Goal: Navigation & Orientation: Find specific page/section

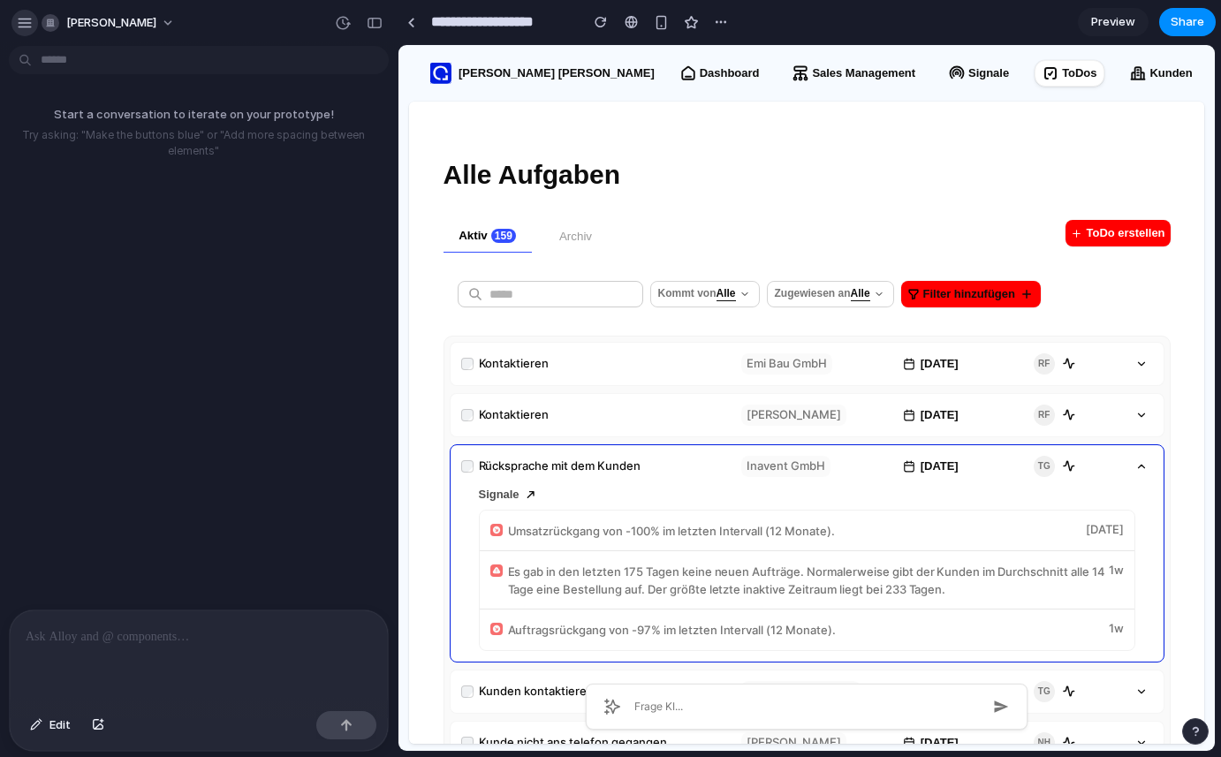
click at [25, 22] on div "button" at bounding box center [25, 23] width 16 height 16
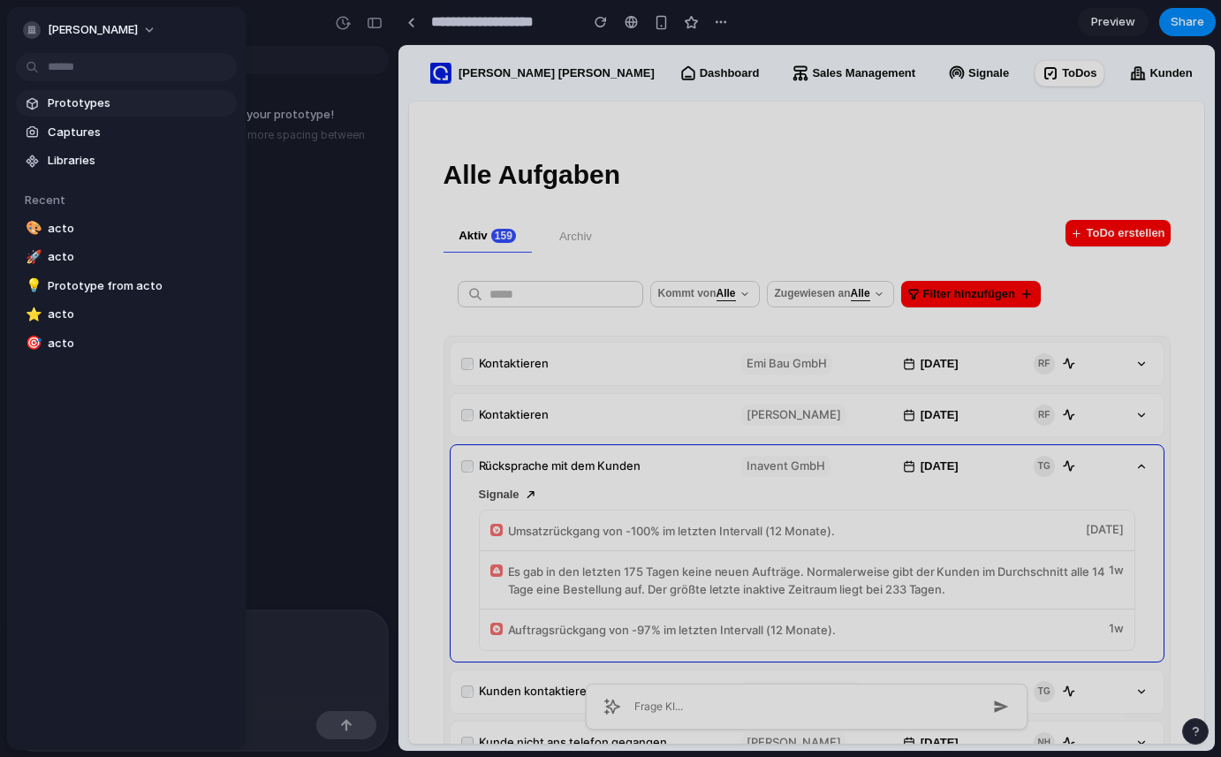
click at [75, 107] on span "Prototypes" at bounding box center [139, 104] width 182 height 18
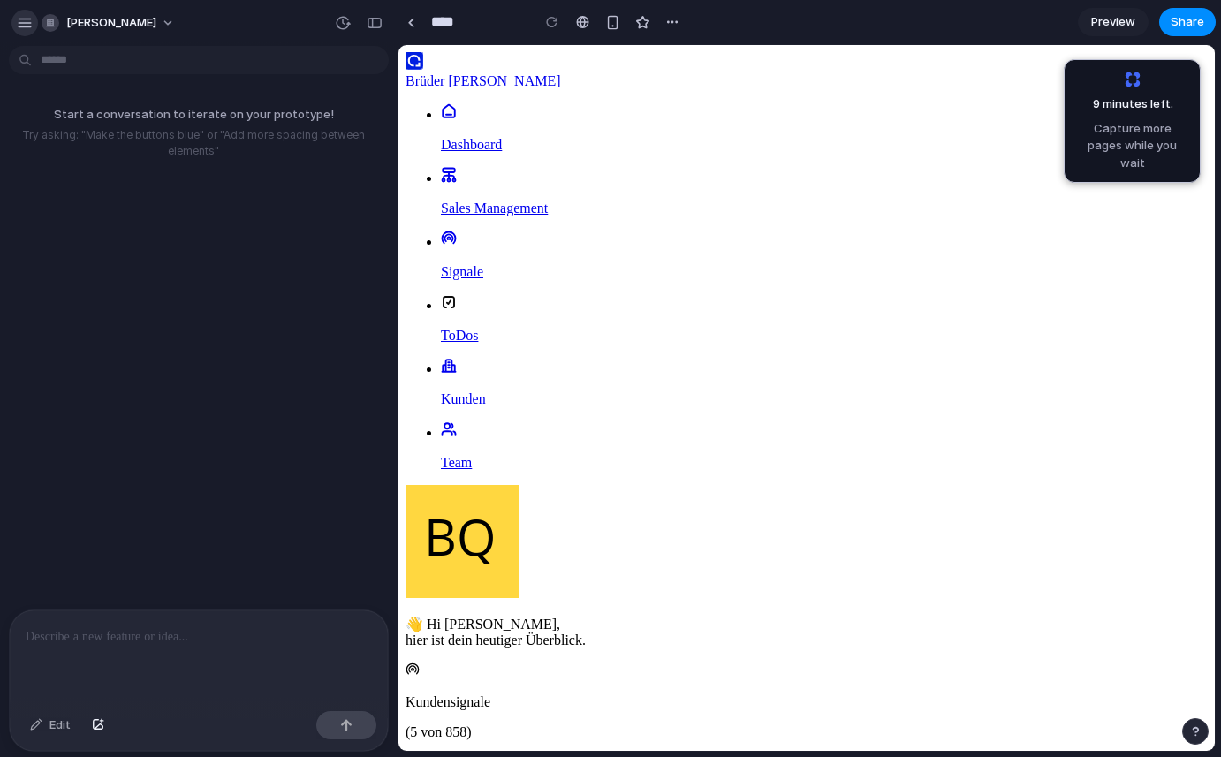
click at [25, 27] on div "button" at bounding box center [25, 23] width 16 height 16
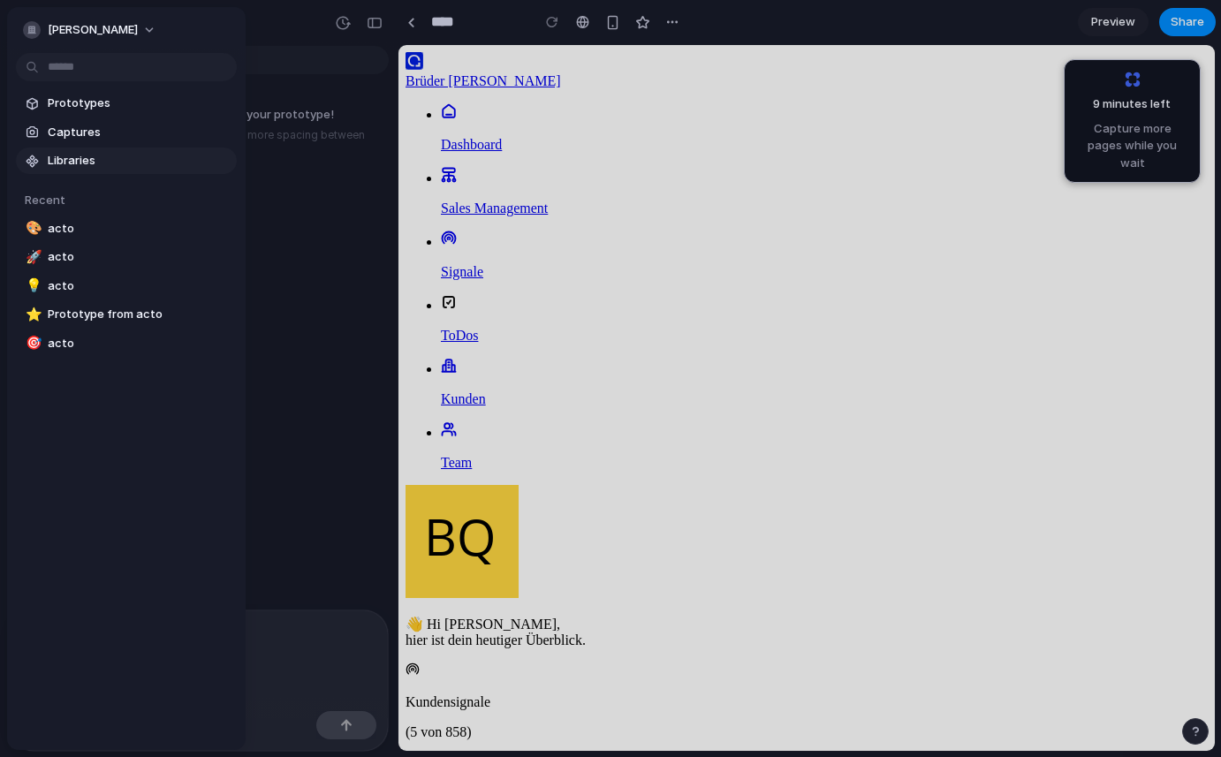
click at [72, 160] on span "Libraries" at bounding box center [139, 161] width 182 height 18
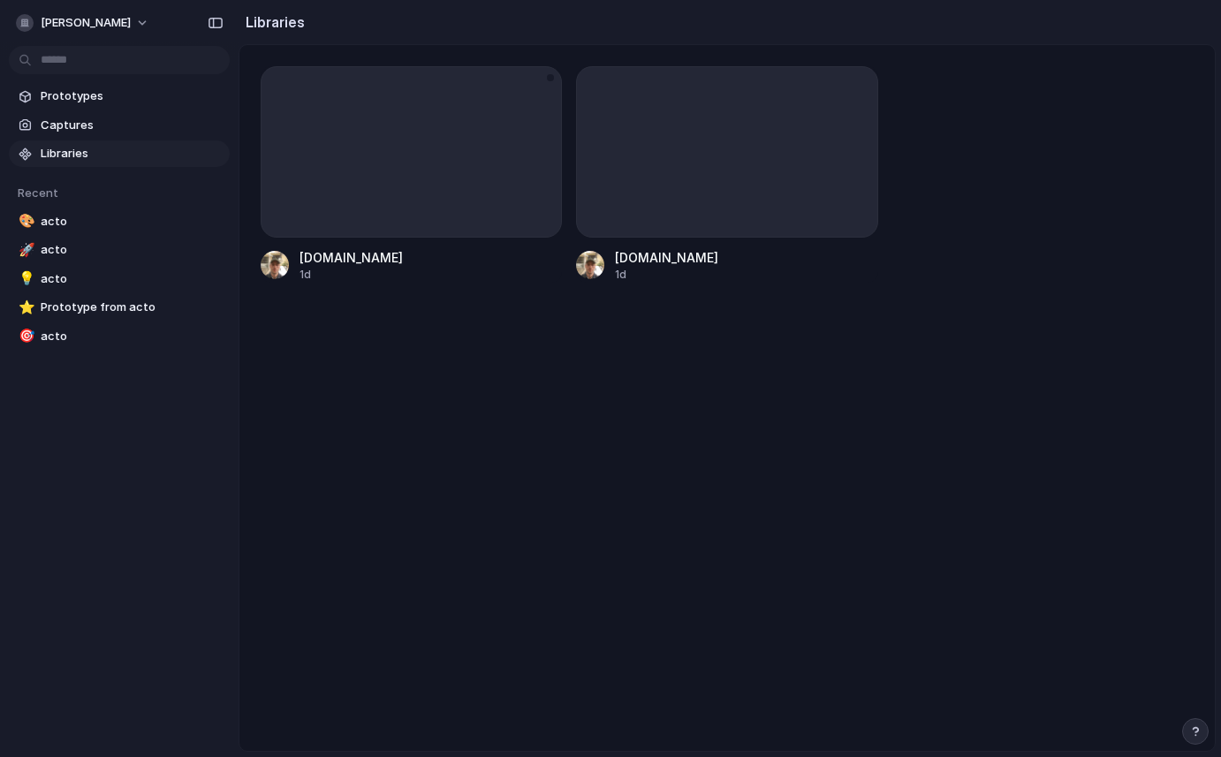
click at [332, 115] on div at bounding box center [411, 151] width 301 height 171
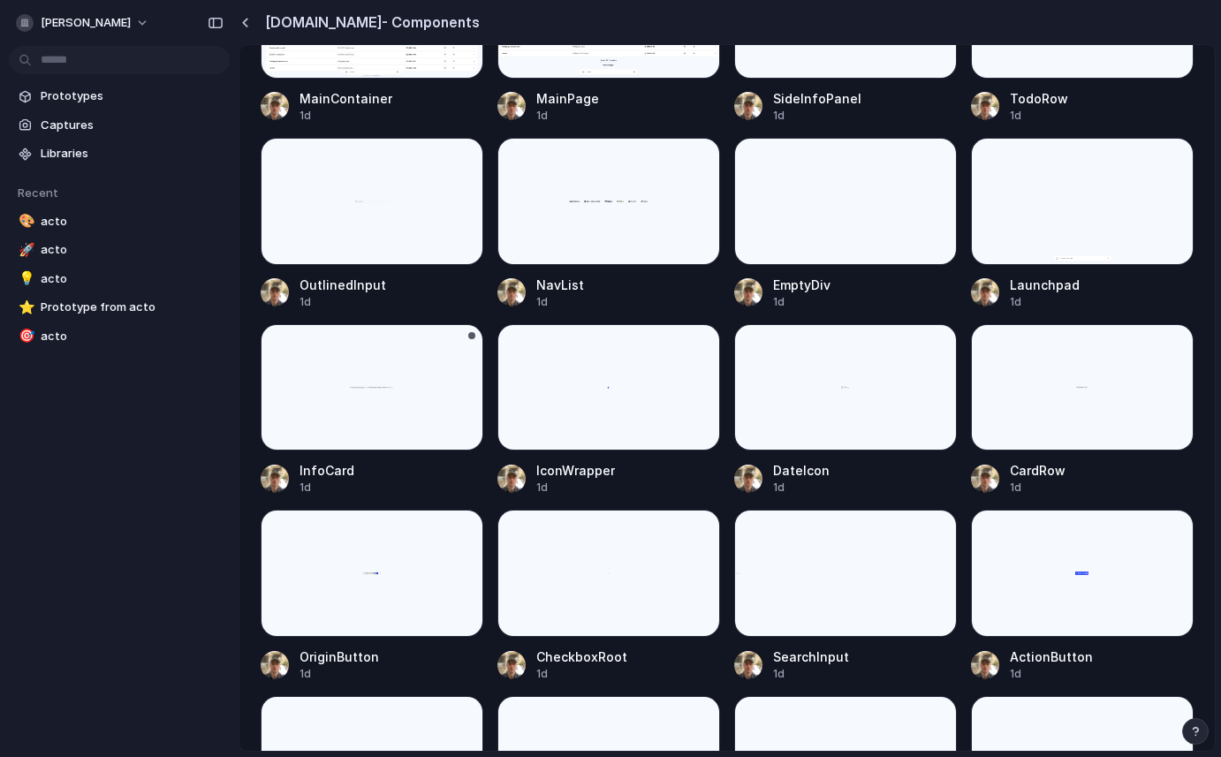
scroll to position [135, 0]
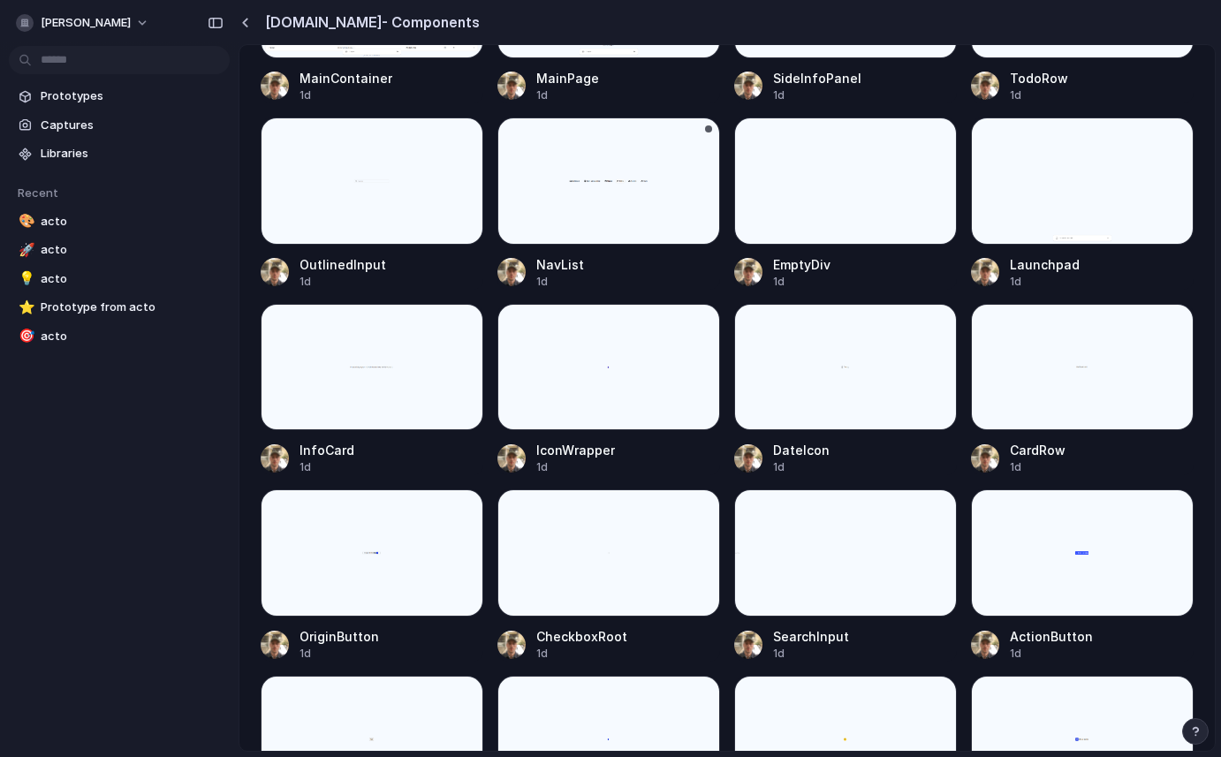
click at [601, 217] on div at bounding box center [608, 181] width 223 height 127
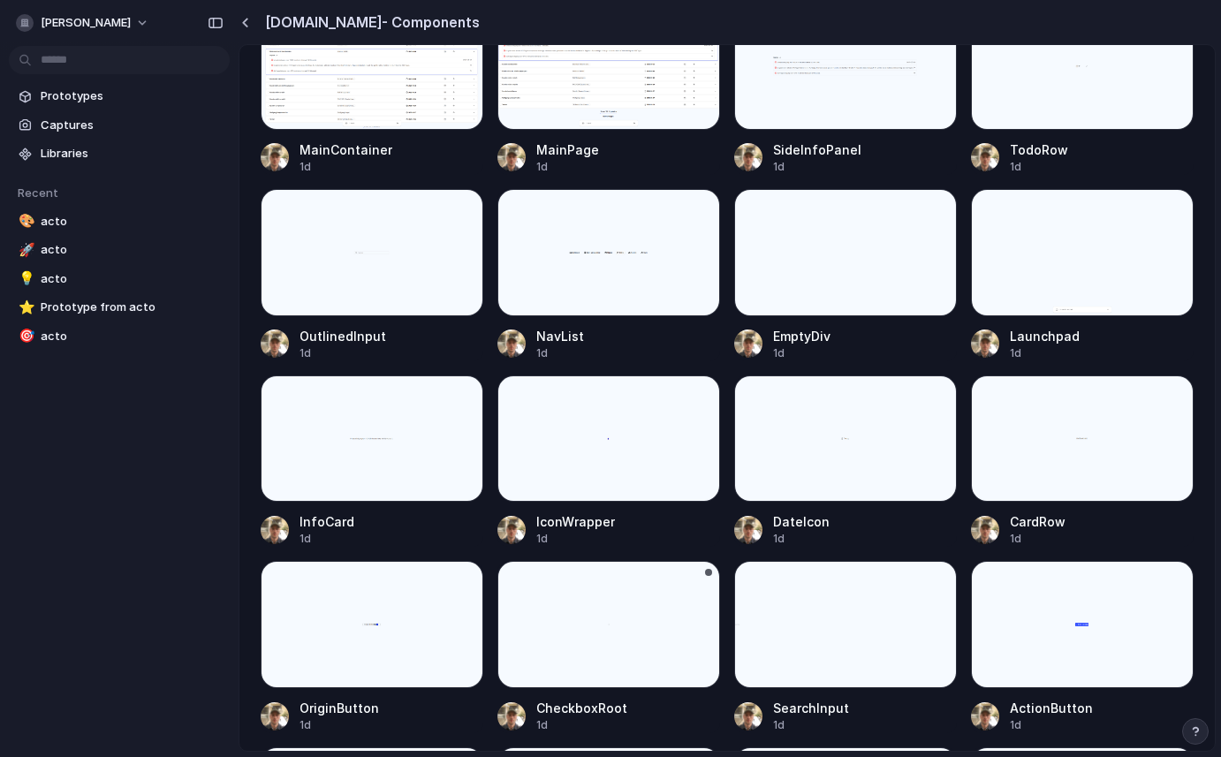
scroll to position [0, 0]
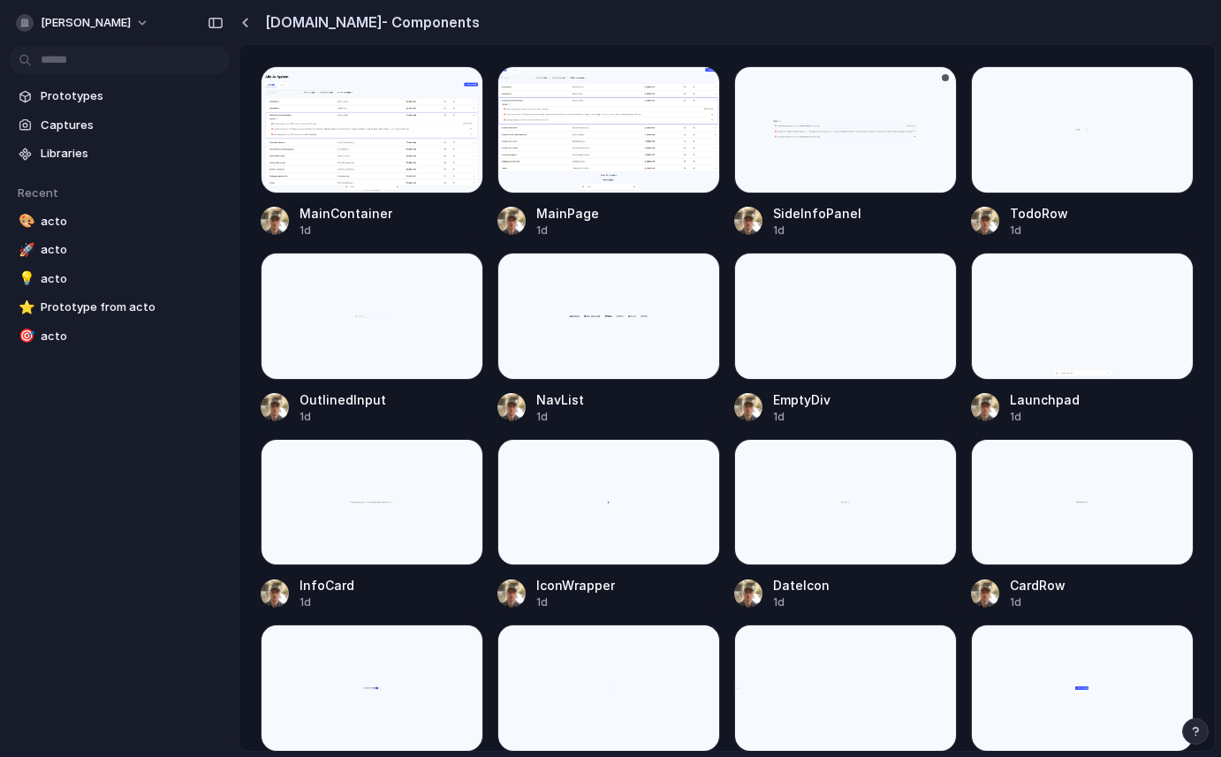
click at [832, 151] on div at bounding box center [845, 129] width 223 height 127
click at [66, 99] on span "Prototypes" at bounding box center [132, 96] width 182 height 18
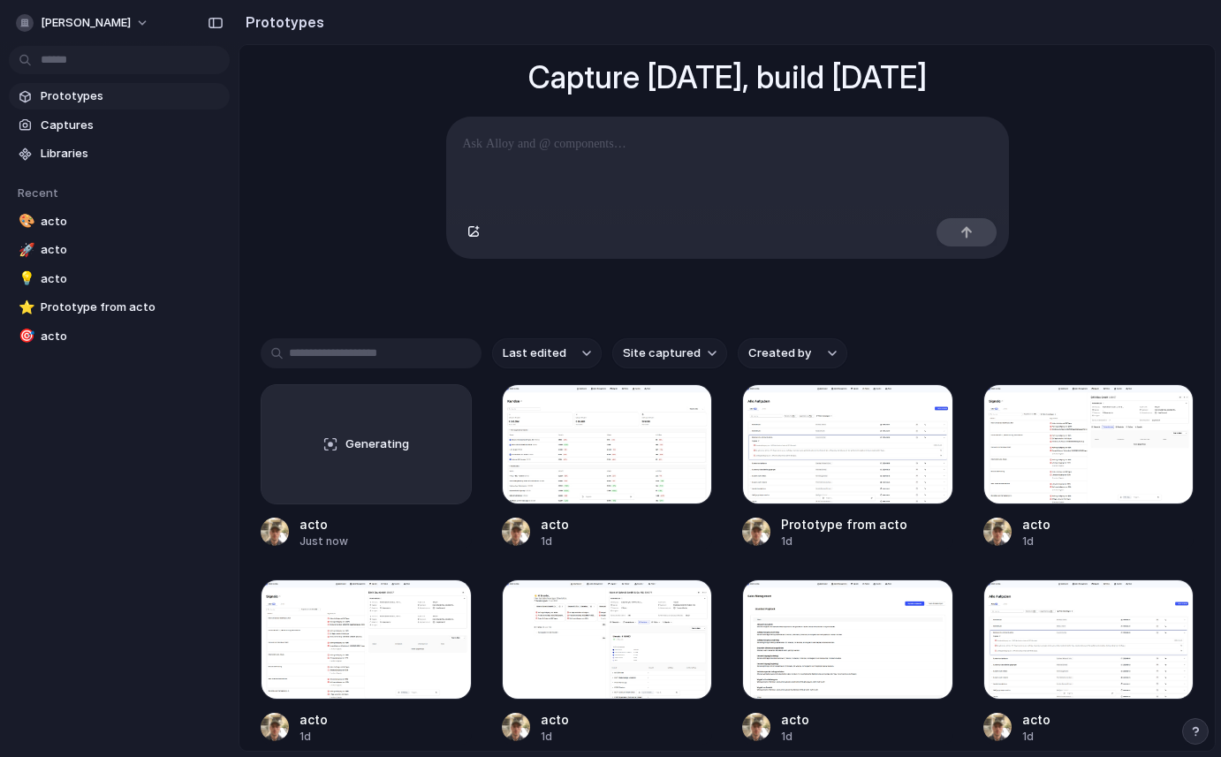
scroll to position [173, 0]
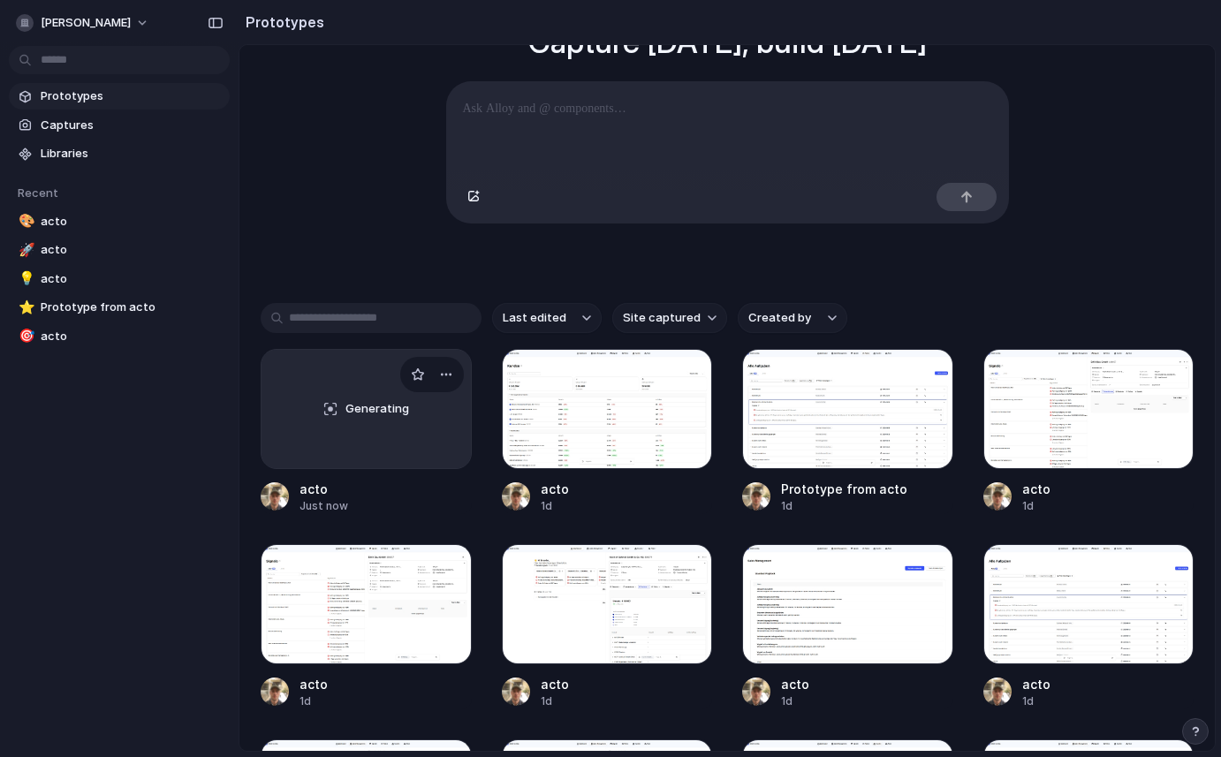
click at [290, 403] on div "Generating" at bounding box center [366, 409] width 209 height 118
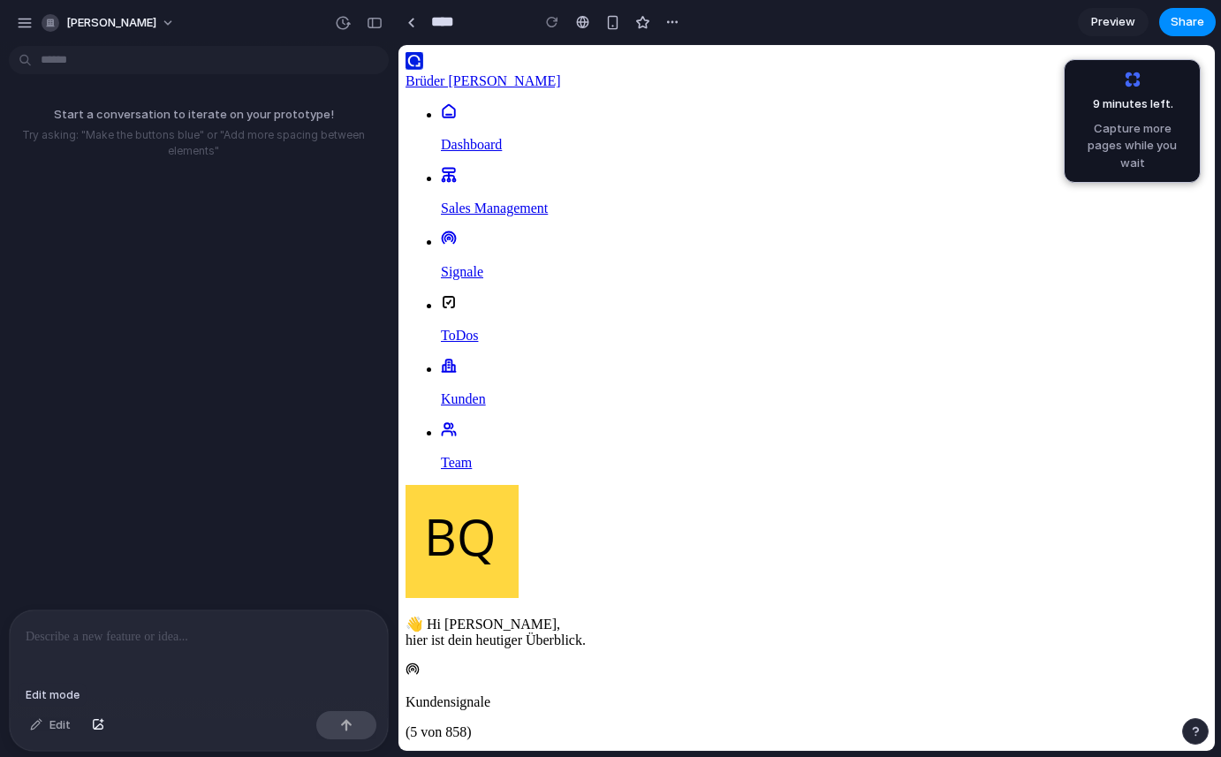
click at [52, 724] on div "Edit" at bounding box center [50, 725] width 58 height 28
click at [372, 22] on div "button" at bounding box center [375, 23] width 16 height 12
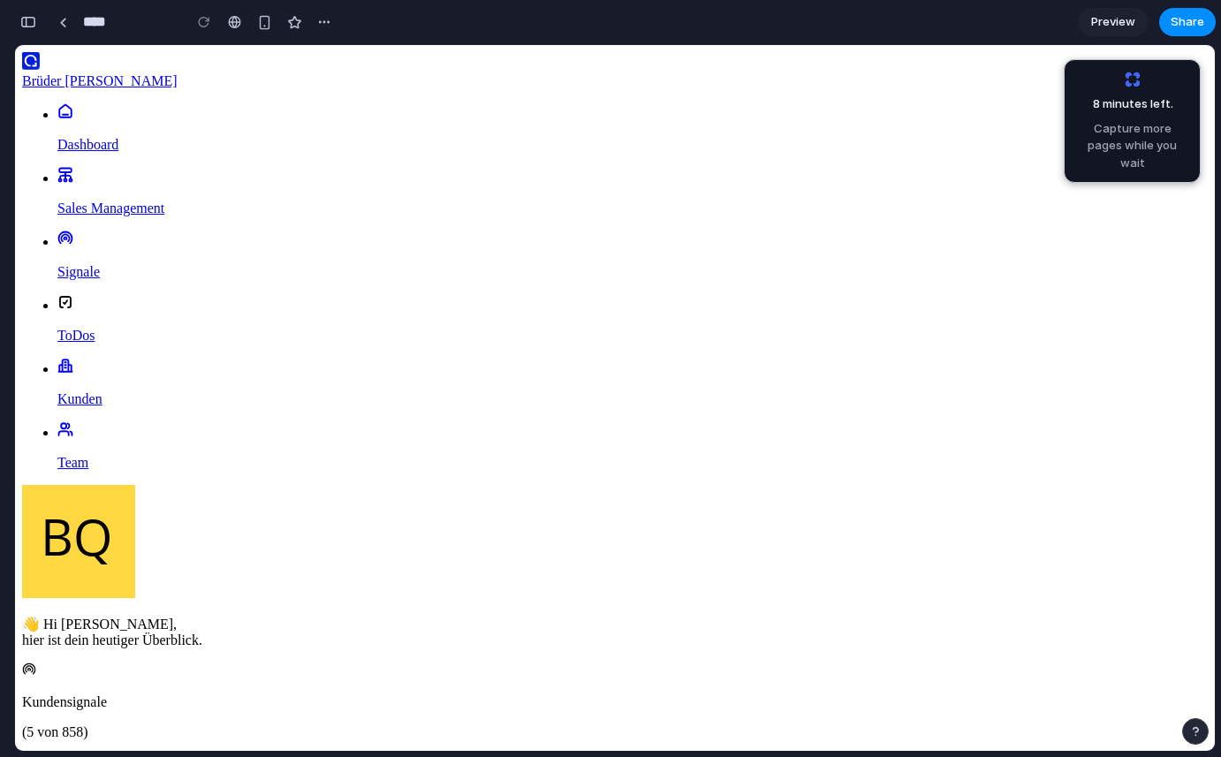
click at [24, 23] on div "button" at bounding box center [28, 22] width 16 height 12
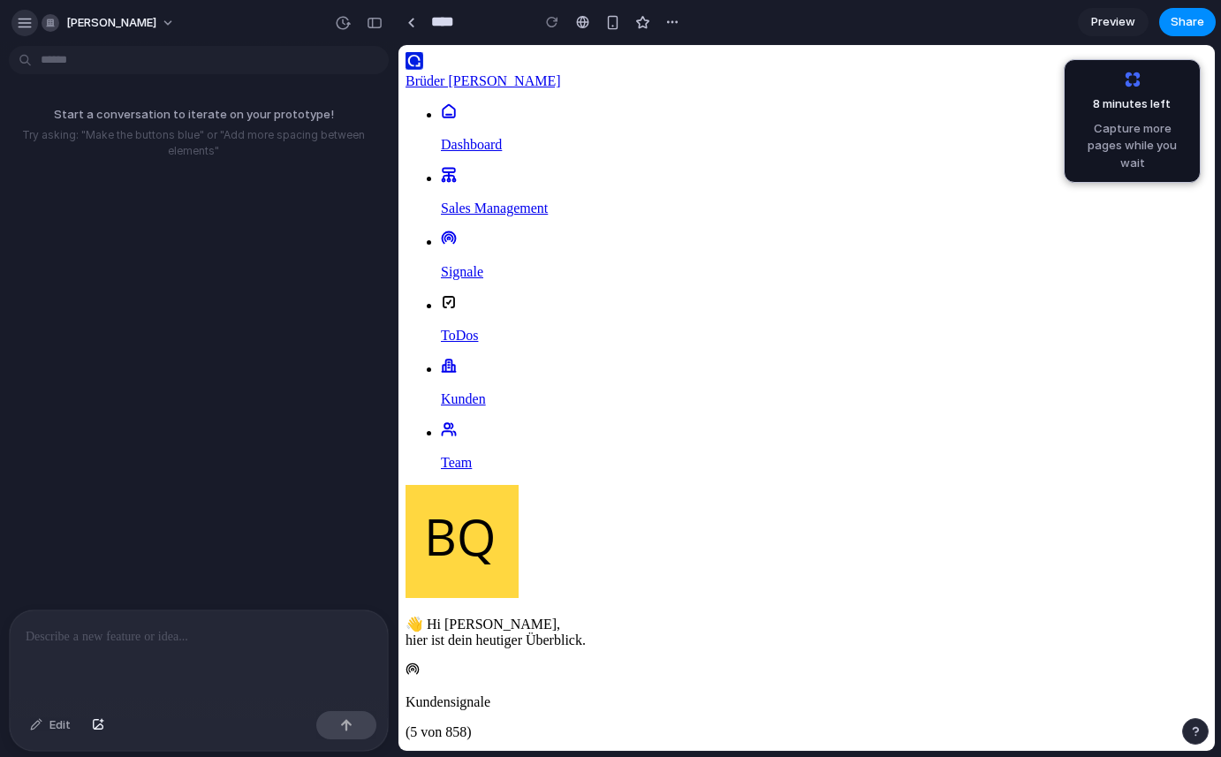
click at [24, 23] on div "button" at bounding box center [25, 23] width 16 height 16
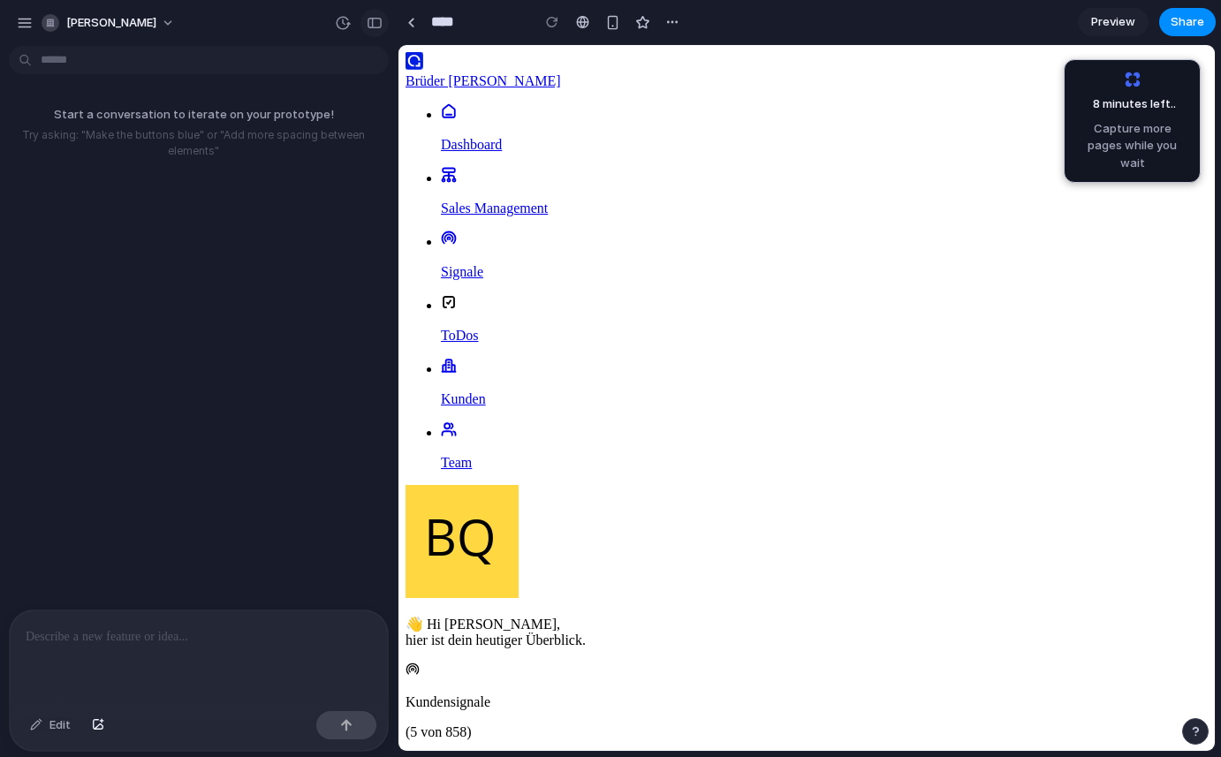
click at [375, 23] on div "button" at bounding box center [375, 23] width 16 height 12
